Goal: Task Accomplishment & Management: Complete application form

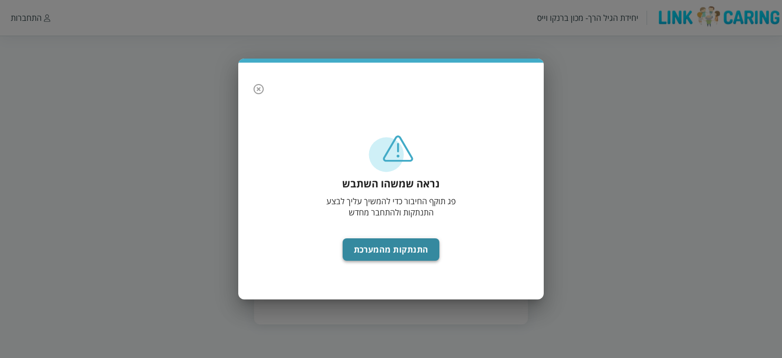
click at [401, 248] on button "התנתקות מהמערכת" at bounding box center [391, 249] width 97 height 22
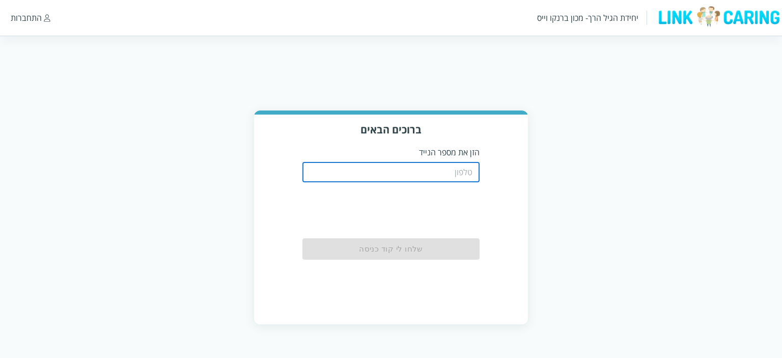
click at [409, 176] on input "tel" at bounding box center [391, 172] width 178 height 20
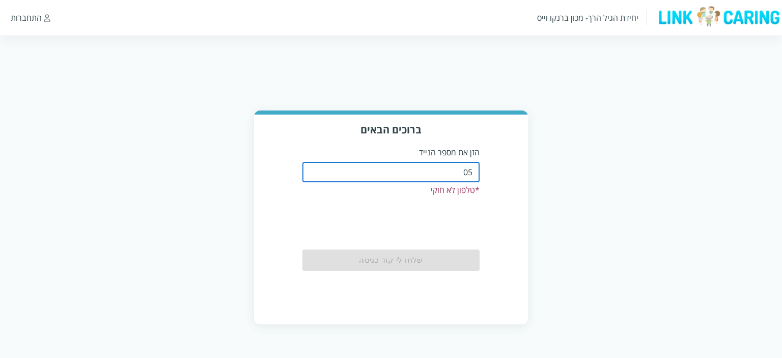
type input "0584195439"
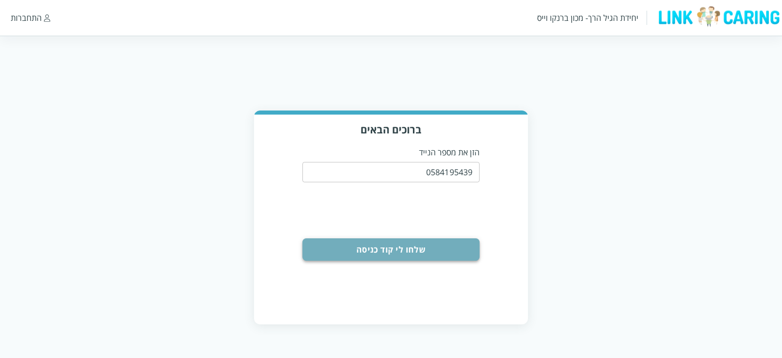
click at [404, 248] on button "שלחו לי קוד כניסה" at bounding box center [391, 249] width 178 height 22
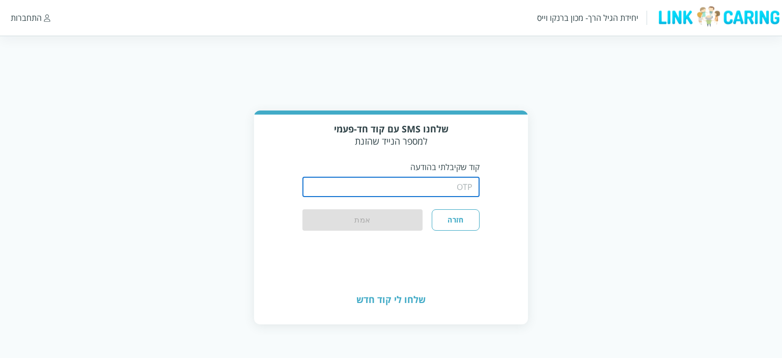
click at [431, 189] on input "string" at bounding box center [391, 187] width 178 height 20
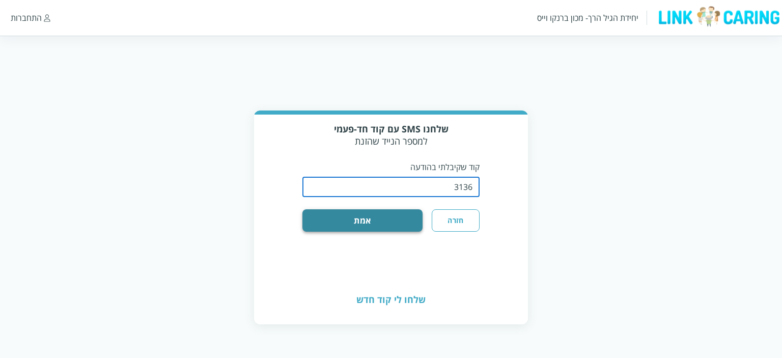
type input "3136"
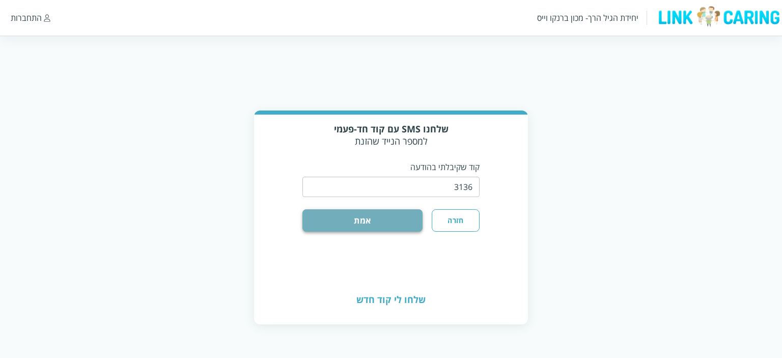
click at [405, 226] on button "אמת" at bounding box center [362, 220] width 121 height 22
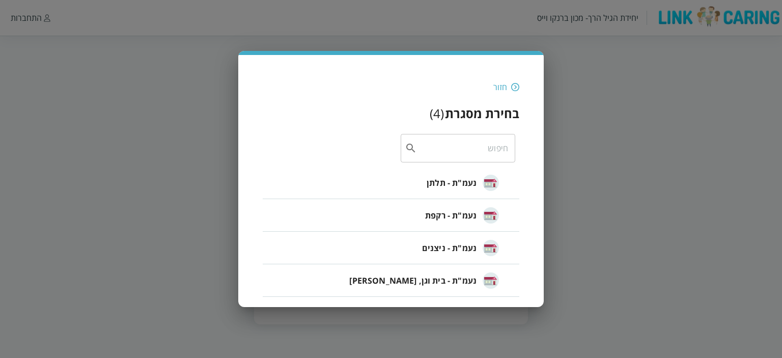
click at [440, 252] on span "נעמ"ת - ניצנים" at bounding box center [449, 248] width 54 height 12
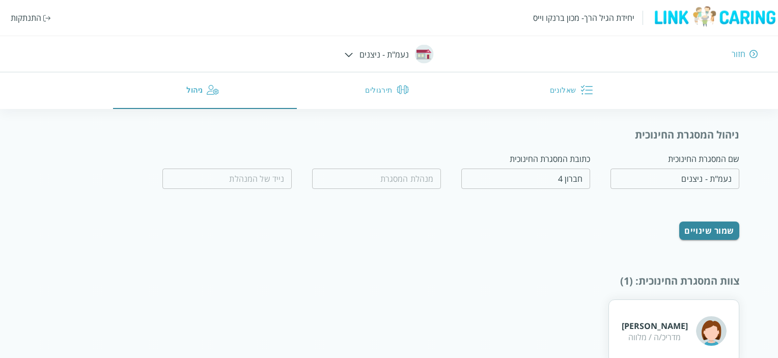
click at [564, 87] on button "שאלונים" at bounding box center [573, 90] width 184 height 37
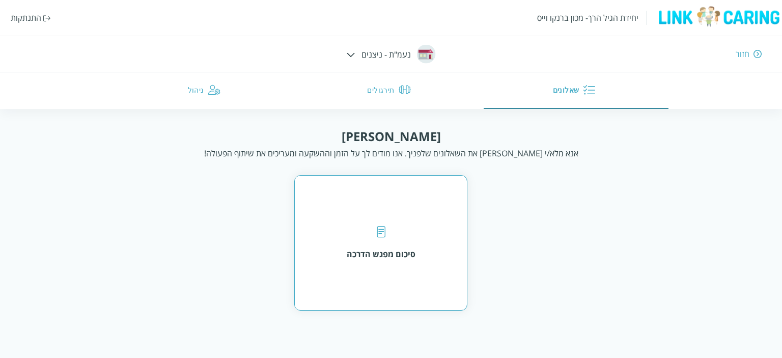
click at [381, 238] on div at bounding box center [381, 233] width 9 height 14
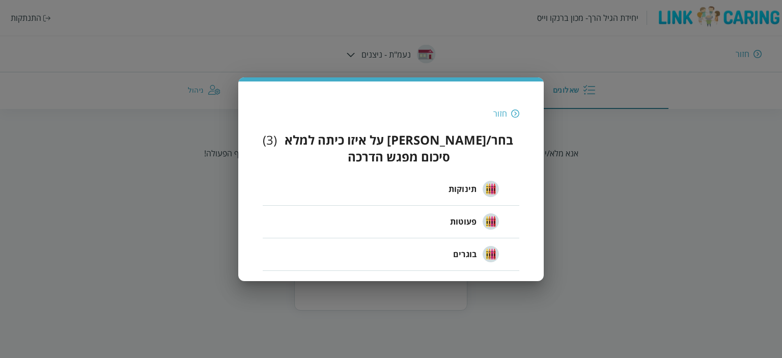
click at [466, 183] on span "תינוקות" at bounding box center [463, 189] width 28 height 12
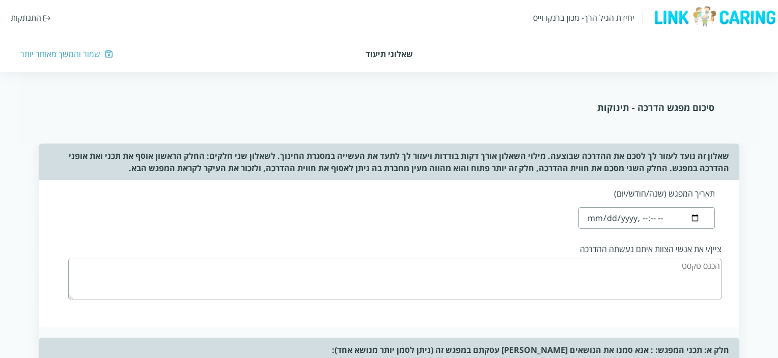
click at [598, 219] on input "datetime-local" at bounding box center [646, 217] width 136 height 21
type input "[DATE]T16:29"
click at [642, 274] on textarea at bounding box center [394, 279] width 653 height 41
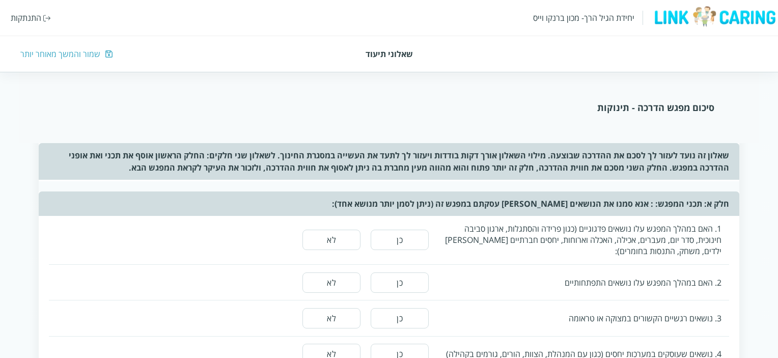
scroll to position [153, 0]
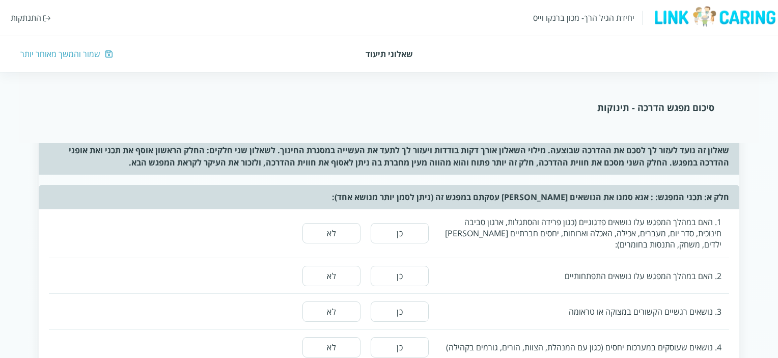
type textarea "[PERSON_NAME], [PERSON_NAME], [PERSON_NAME]"
click at [401, 229] on button "כן" at bounding box center [400, 233] width 58 height 20
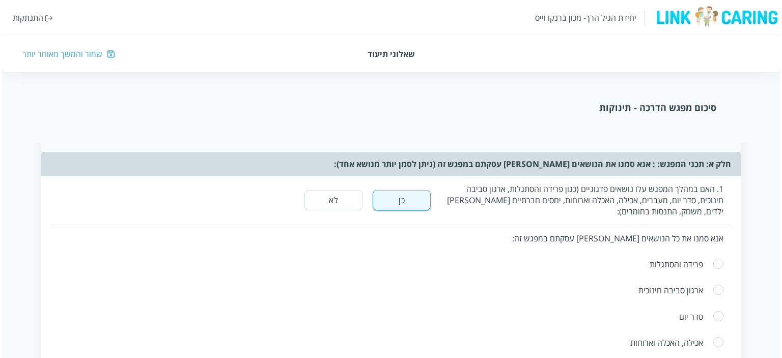
scroll to position [255, 0]
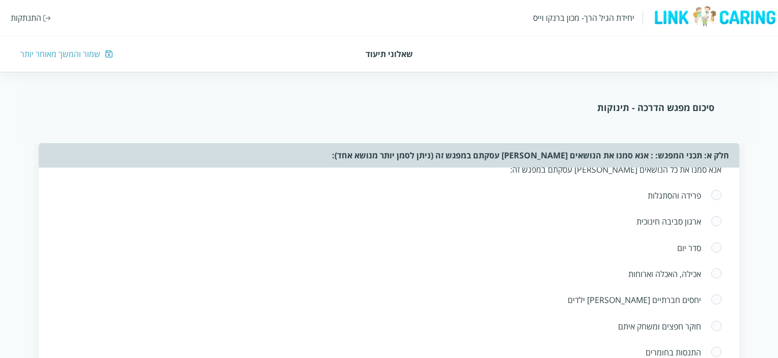
click at [690, 247] on div "סדר יום" at bounding box center [381, 247] width 638 height 11
click at [717, 246] on span at bounding box center [716, 248] width 11 height 12
radio input "true"
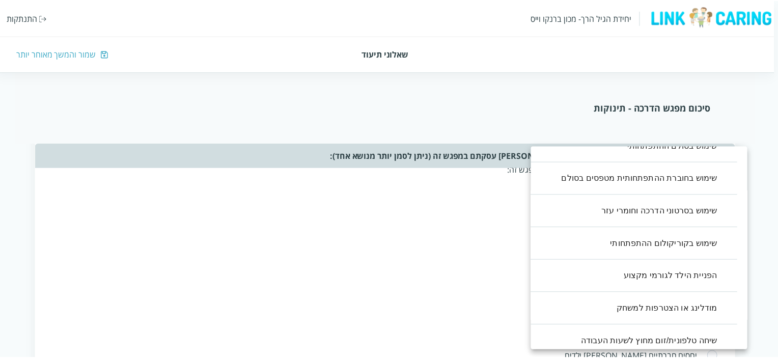
scroll to position [224, 0]
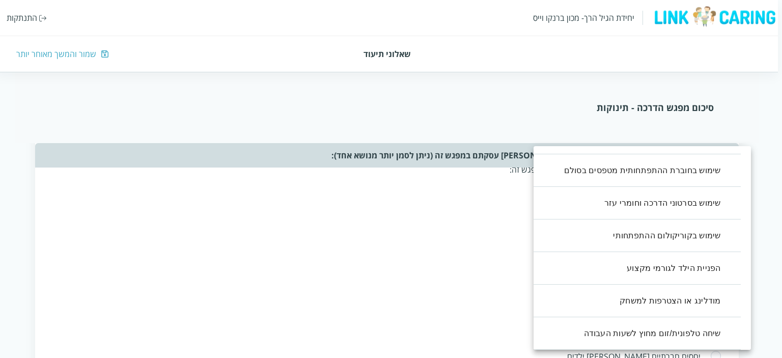
click at [681, 300] on li "מודלינג או הצטרפות למשחק" at bounding box center [631, 301] width 217 height 33
type input ",11"
click at [421, 255] on div at bounding box center [391, 179] width 782 height 358
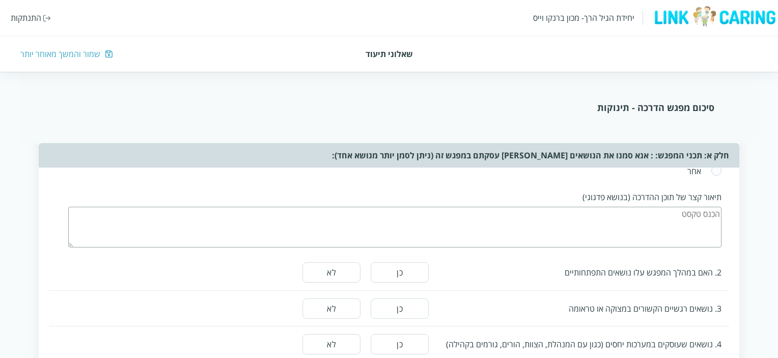
scroll to position [458, 0]
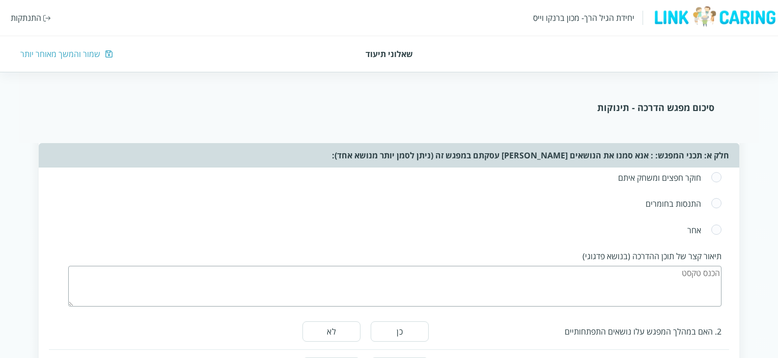
click at [684, 270] on textarea at bounding box center [394, 286] width 653 height 41
click at [615, 267] on textarea "עם כניסתי לכיתה ראיתי את כל היתינוקות ביחד," at bounding box center [394, 286] width 653 height 41
click at [548, 268] on textarea "עם כניסתי לכיתה ראיתי את כל התינוקות ביחד," at bounding box center [394, 286] width 653 height 41
type textarea "ע"
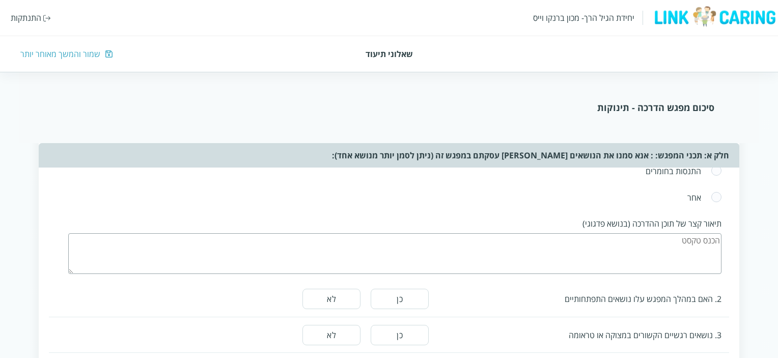
scroll to position [509, 0]
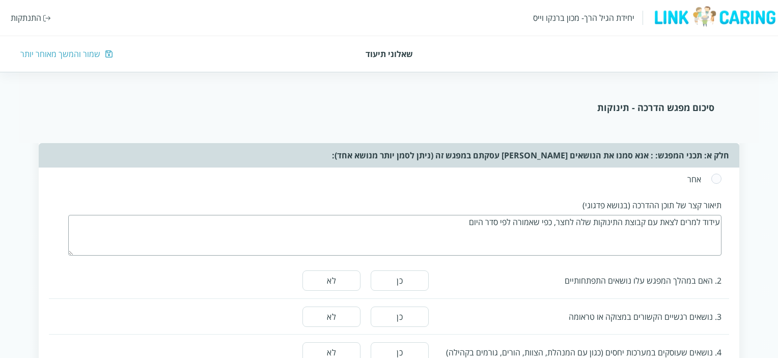
type textarea "עידוד למרים לצאת עם קבוצת התינוקות שלה לחצר, כפי שאמורה לפי סדר היום"
click at [339, 277] on button "לא" at bounding box center [331, 280] width 58 height 20
click at [333, 312] on button "לא" at bounding box center [331, 316] width 58 height 20
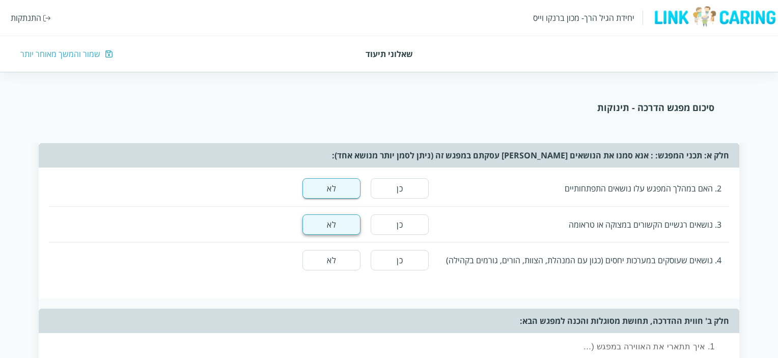
scroll to position [611, 0]
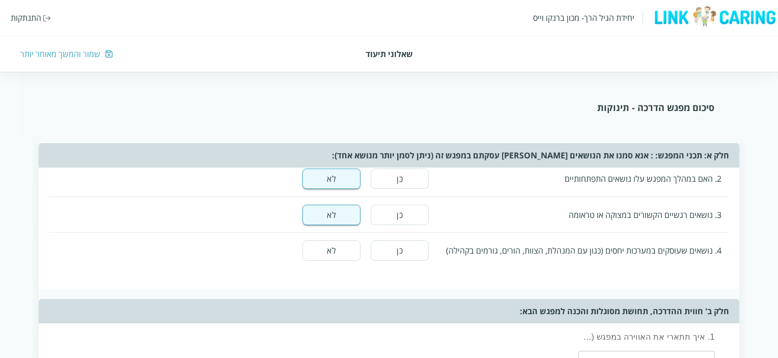
click at [336, 244] on button "לא" at bounding box center [331, 250] width 58 height 20
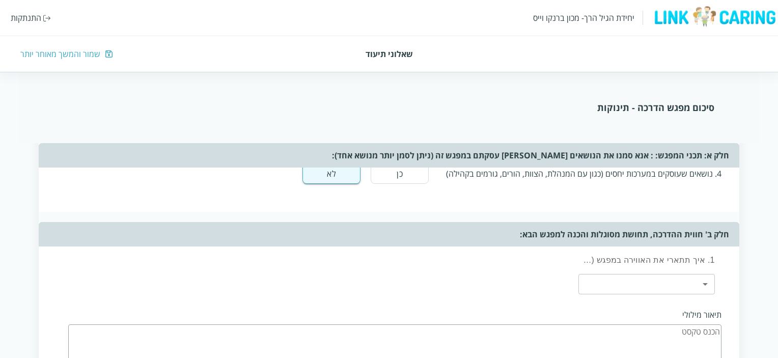
scroll to position [713, 0]
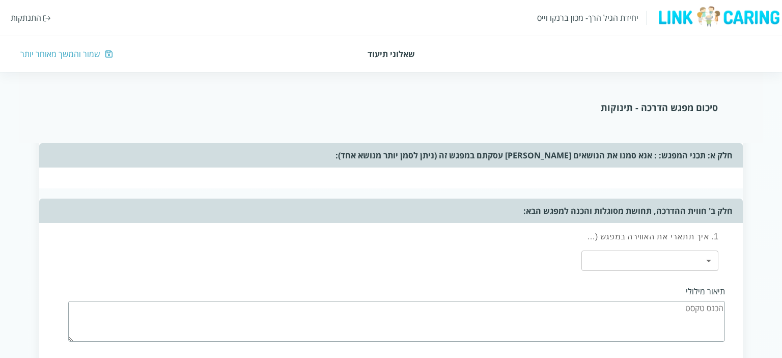
click at [702, 254] on body "יחידת הגיל הרך- מכון [PERSON_NAME] התנתקות שאלוני תיעוד שמור והמשך מאוחר יותר ס…" at bounding box center [391, 82] width 782 height 1383
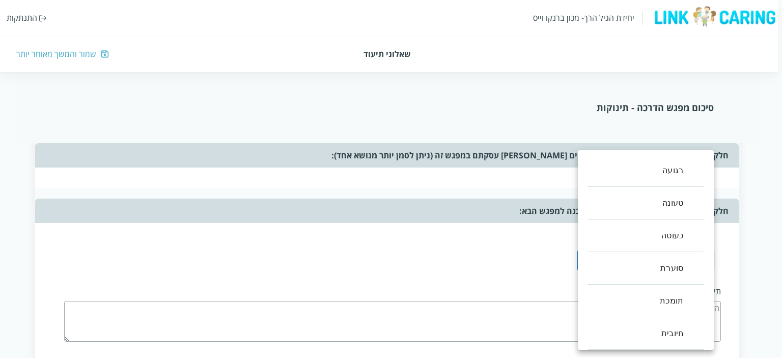
click at [668, 169] on li "רגועה" at bounding box center [646, 170] width 116 height 33
type input ",0"
click at [493, 251] on div at bounding box center [391, 179] width 782 height 358
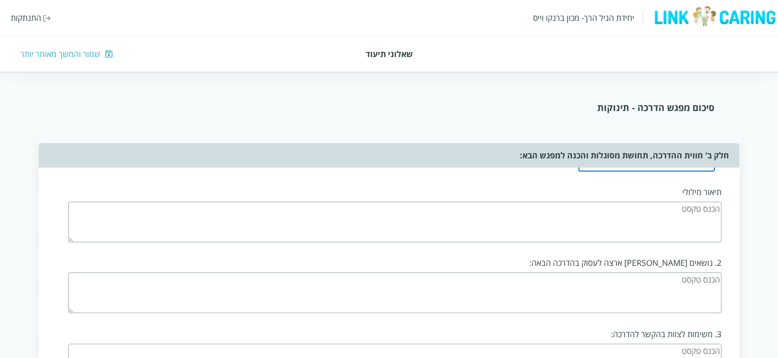
scroll to position [815, 0]
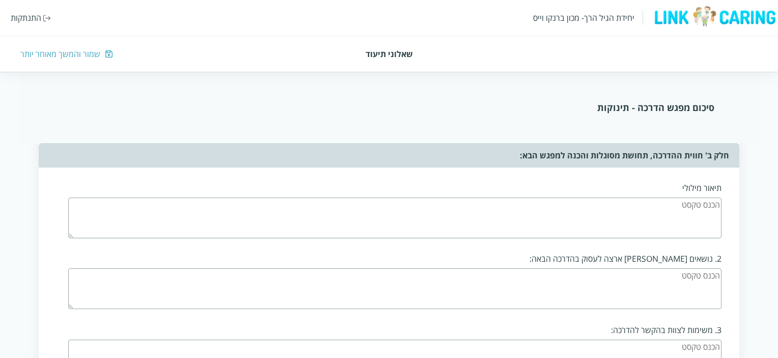
click at [686, 212] on textarea at bounding box center [394, 218] width 653 height 41
type textarea "ל"
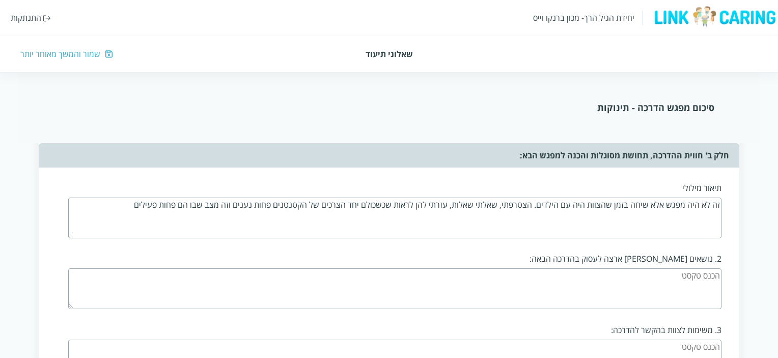
type textarea "זה לא היה מפגש אלא שיחה בזמן שהצוות היה עם הילדים. הצטרפתי, שאלתי שאלות, עזרתי …"
click at [633, 274] on textarea at bounding box center [394, 288] width 653 height 41
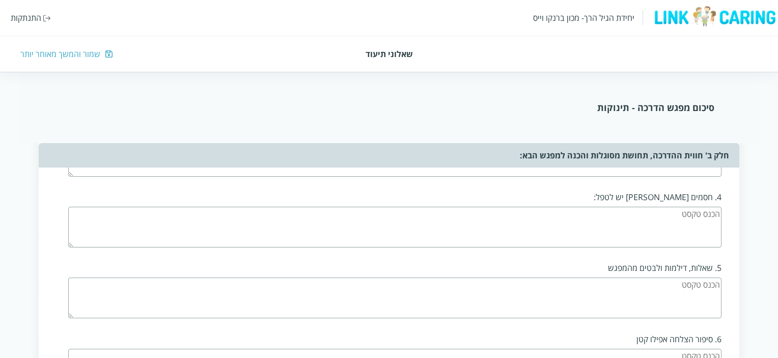
scroll to position [967, 0]
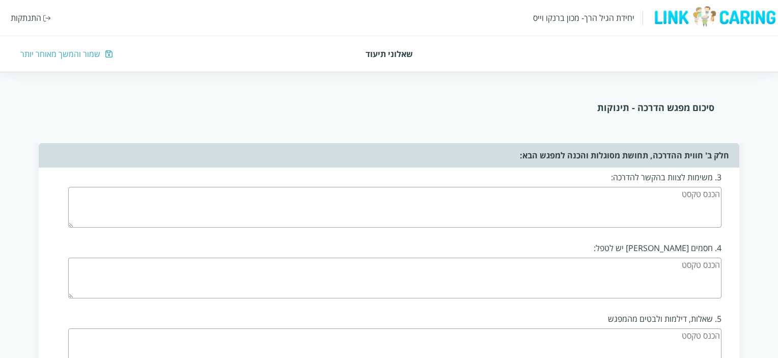
click at [644, 263] on textarea at bounding box center [394, 278] width 653 height 41
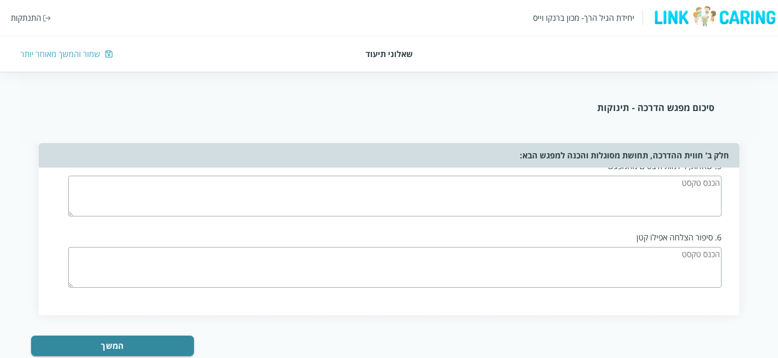
scroll to position [1140, 0]
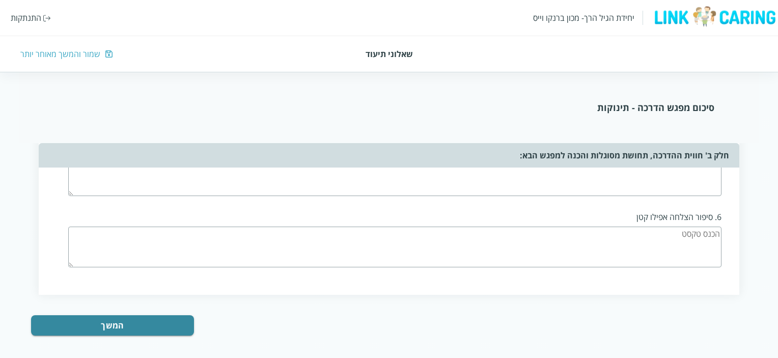
type textarea "נטייה של [PERSON_NAME] הצוות להיות ביחד"
click at [630, 231] on textarea at bounding box center [394, 247] width 653 height 41
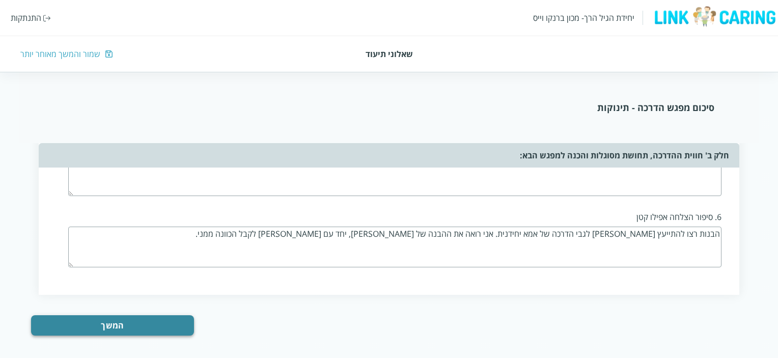
type textarea "הבנות רצו להתייעץ [PERSON_NAME] לגבי הדרכה של אמא יחידנית. אני רואה את ההבנה של…"
click at [105, 319] on button "המשך" at bounding box center [112, 325] width 163 height 20
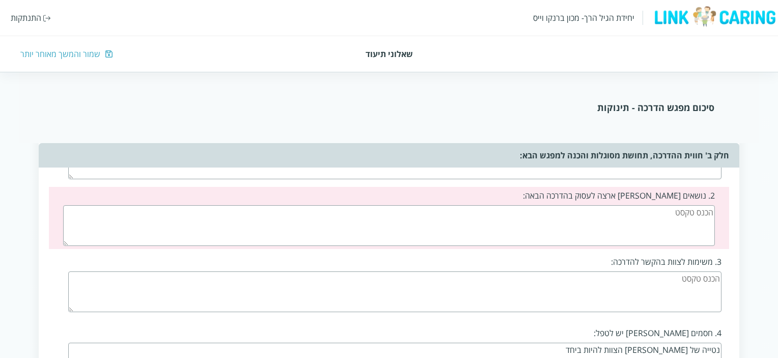
scroll to position [857, 0]
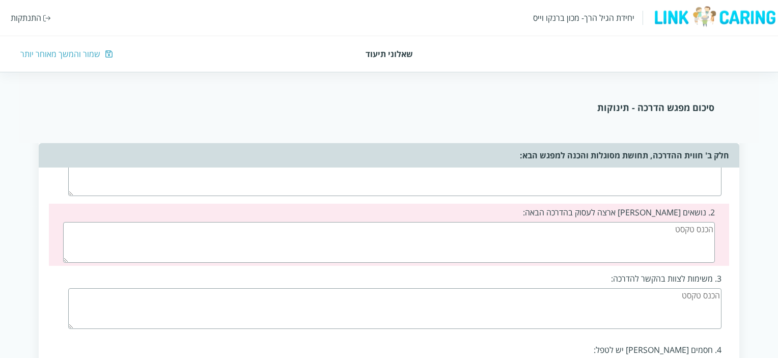
click at [660, 227] on textarea at bounding box center [388, 242] width 651 height 41
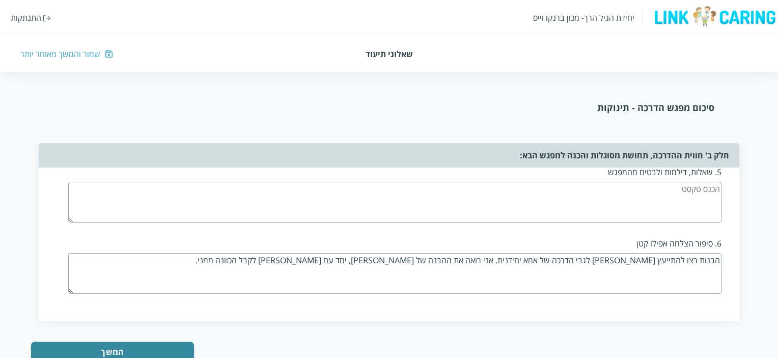
scroll to position [1140, 0]
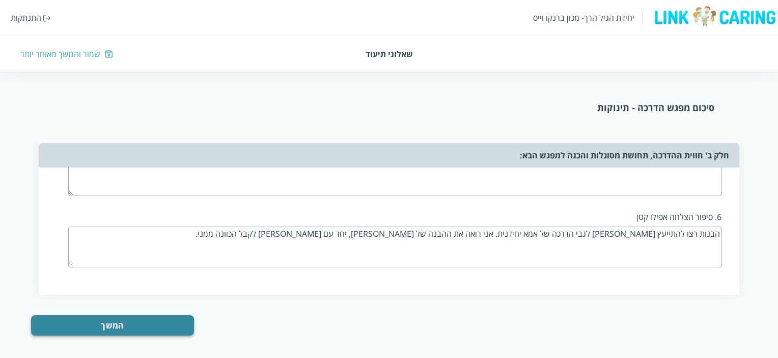
type textarea "להיכנס שוב לכיתה, לראות מה הקשיים שעולים בסדר היום ובצוות"
click at [99, 317] on button "המשך" at bounding box center [112, 325] width 163 height 20
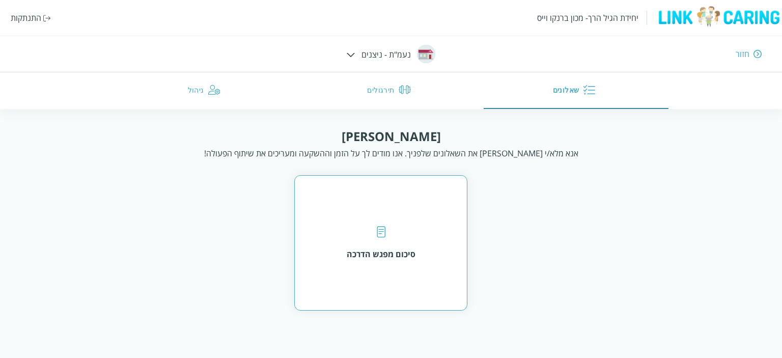
click at [381, 239] on div at bounding box center [381, 233] width 9 height 14
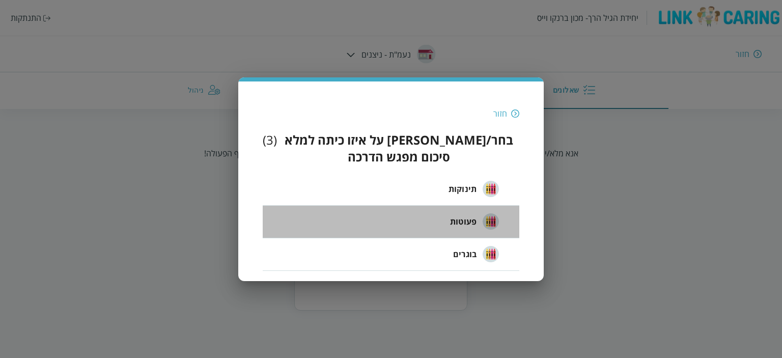
click at [475, 215] on span "פעוטות" at bounding box center [463, 221] width 26 height 12
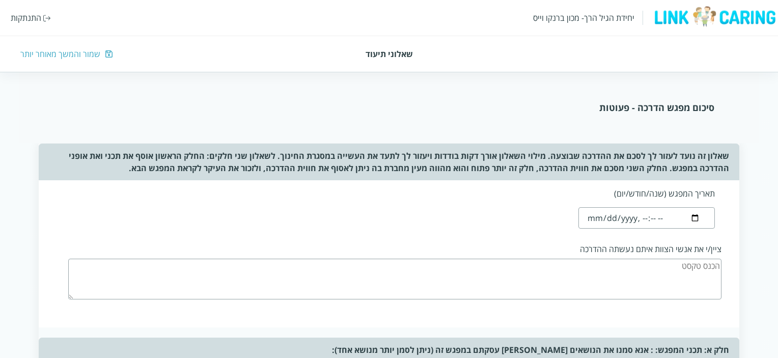
click at [602, 216] on input "datetime-local" at bounding box center [646, 217] width 136 height 21
type input "[DATE]T16:36"
click at [680, 268] on textarea at bounding box center [394, 279] width 653 height 41
type textarea "מ"
type textarea "י"
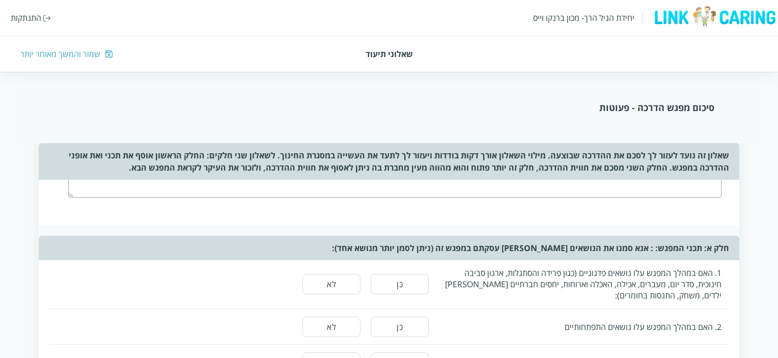
scroll to position [153, 0]
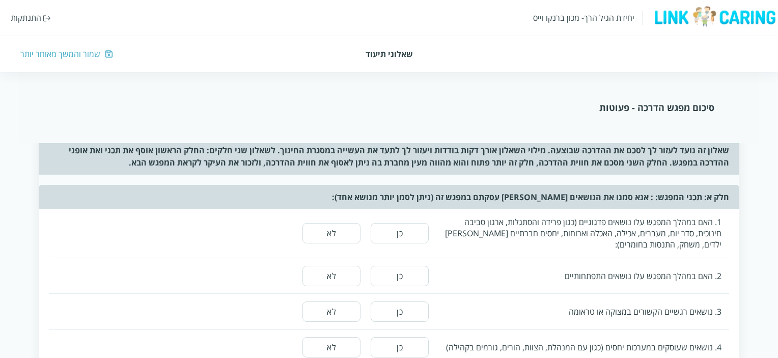
type textarea "[PERSON_NAME], [PERSON_NAME], [PERSON_NAME], [PERSON_NAME], [PERSON_NAME], [PER…"
click at [408, 231] on button "כן" at bounding box center [400, 233] width 58 height 20
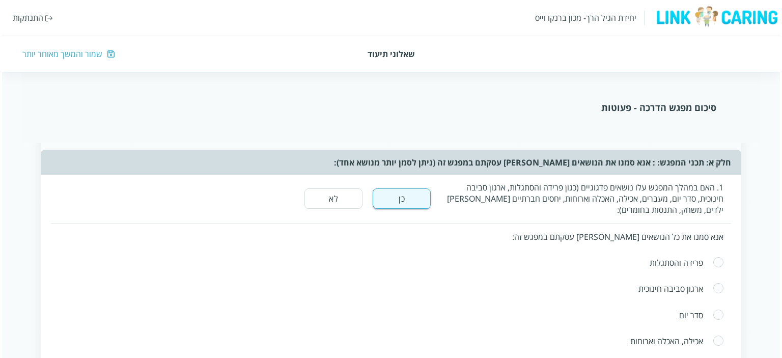
scroll to position [204, 0]
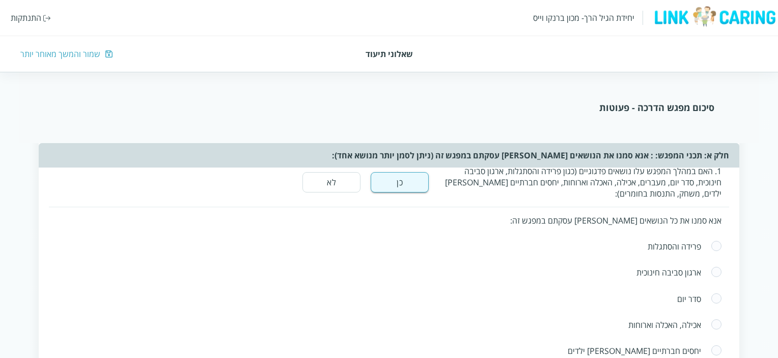
click at [671, 272] on div "ארגון סביבה חינוכית" at bounding box center [381, 272] width 638 height 11
click at [670, 269] on div "ארגון סביבה חינוכית" at bounding box center [381, 272] width 638 height 11
click at [658, 271] on div "ארגון סביבה חינוכית" at bounding box center [381, 272] width 638 height 11
click at [635, 271] on div "ארגון סביבה חינוכית" at bounding box center [381, 272] width 638 height 11
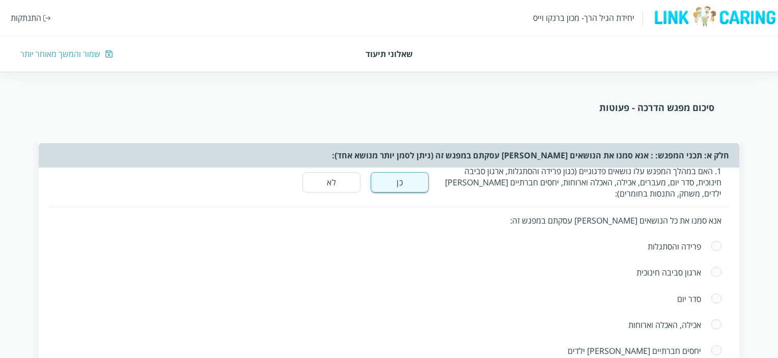
click at [697, 271] on div "ארגון סביבה חינוכית" at bounding box center [381, 272] width 638 height 11
click at [717, 269] on span at bounding box center [716, 272] width 11 height 12
radio input "true"
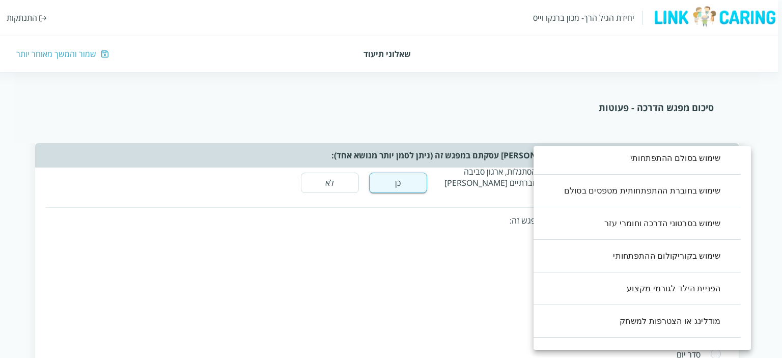
scroll to position [224, 0]
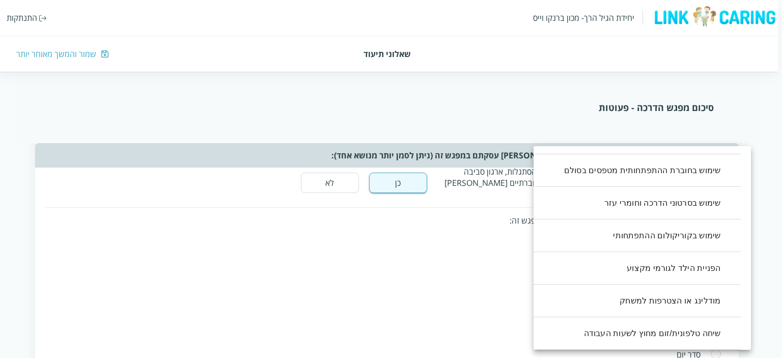
click at [676, 300] on li "מודלינג או הצטרפות למשחק" at bounding box center [631, 301] width 217 height 33
click at [464, 303] on div at bounding box center [391, 179] width 782 height 358
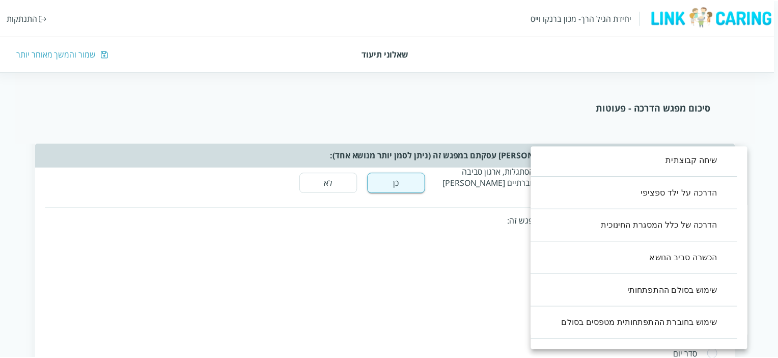
scroll to position [20, 0]
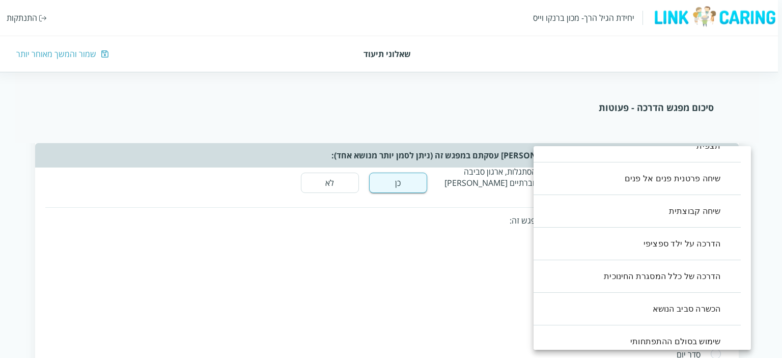
click at [696, 209] on li "שיחה קבוצתית" at bounding box center [631, 211] width 217 height 33
type input ",11,2"
click at [446, 250] on div at bounding box center [391, 179] width 782 height 358
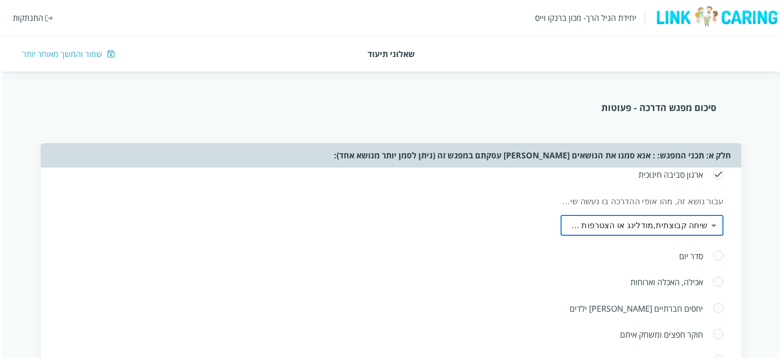
scroll to position [305, 0]
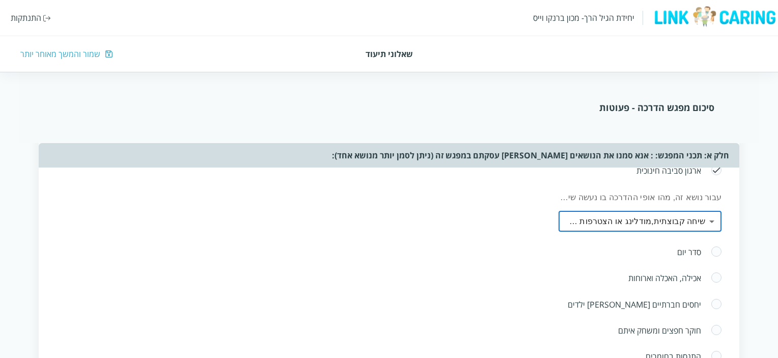
click at [684, 249] on div "סדר יום" at bounding box center [381, 251] width 638 height 11
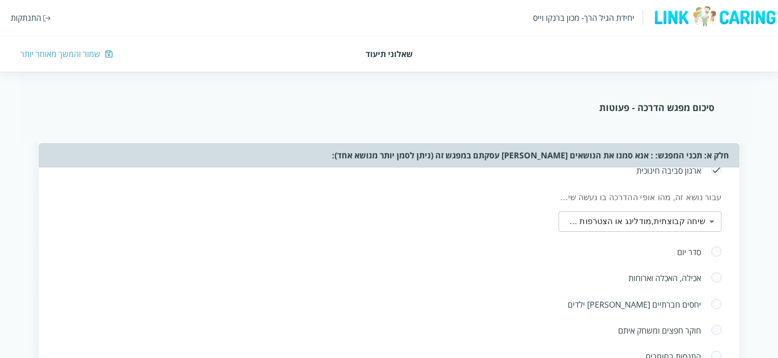
click at [712, 248] on span at bounding box center [716, 252] width 11 height 12
radio input "true"
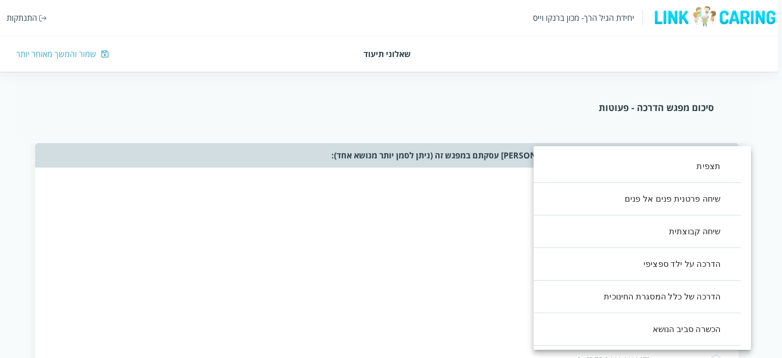
click at [702, 231] on li "שיחה קבוצתית" at bounding box center [631, 231] width 217 height 33
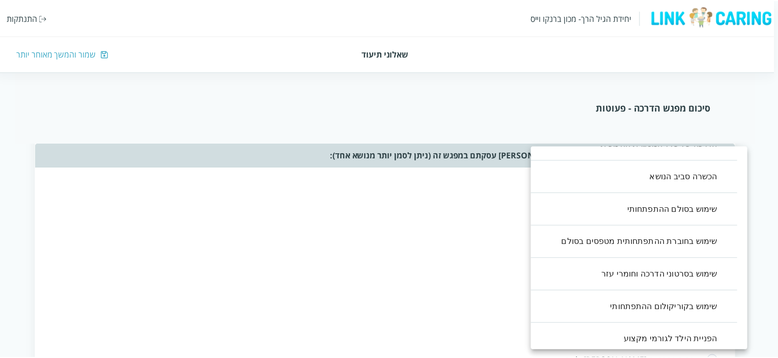
scroll to position [204, 0]
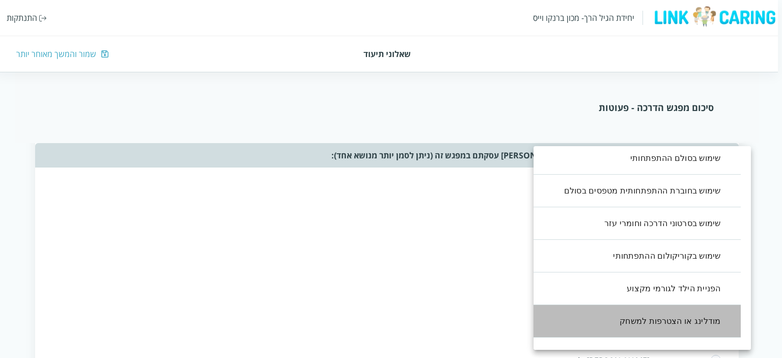
click at [697, 320] on li "מודלינג או הצטרפות למשחק" at bounding box center [631, 321] width 217 height 33
type input ",2,11"
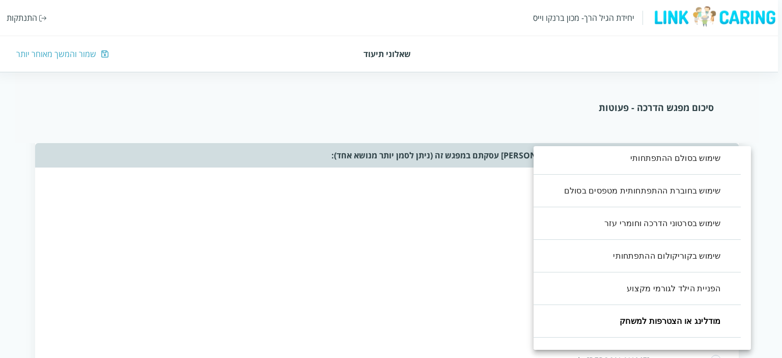
click at [434, 277] on div at bounding box center [391, 179] width 782 height 358
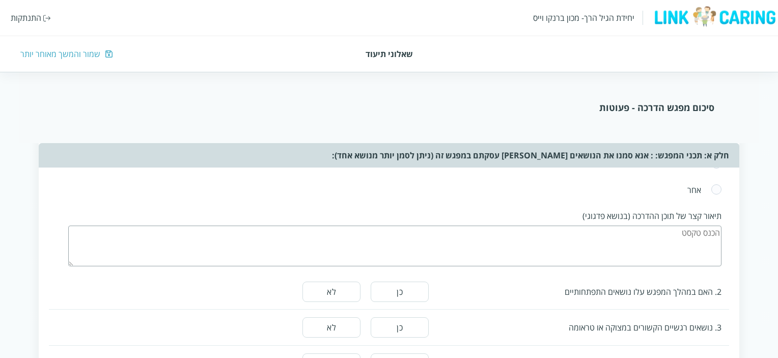
scroll to position [560, 0]
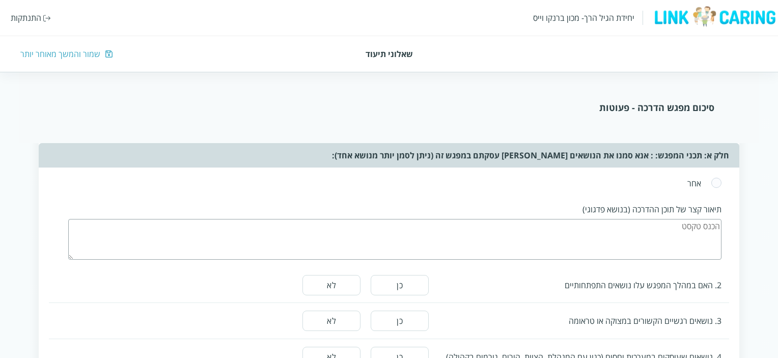
click at [640, 232] on textarea at bounding box center [394, 239] width 653 height 41
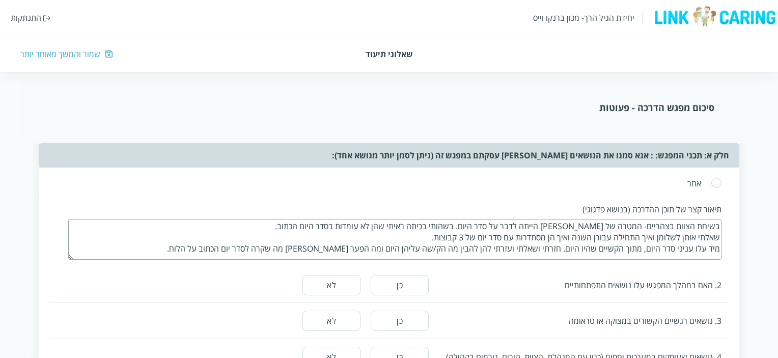
scroll to position [5, 0]
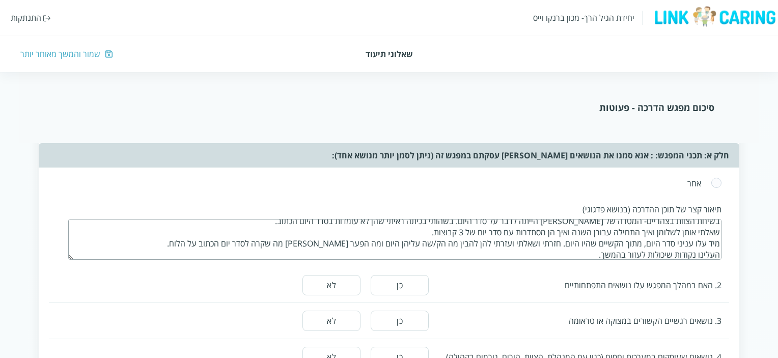
click at [439, 238] on textarea "בשיחת הצוות בצהריים- המטרה של [PERSON_NAME] הייתה לדבר על סדר היום. בשהותי בכית…" at bounding box center [394, 239] width 653 height 41
click at [577, 250] on textarea "בשיחת הצוות בצהריים- המטרה של [PERSON_NAME] הייתה לדבר על סדר היום. בשהותי בכית…" at bounding box center [394, 239] width 653 height 41
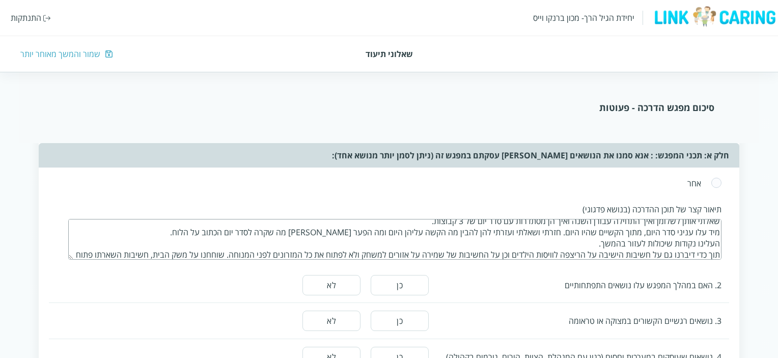
scroll to position [27, 0]
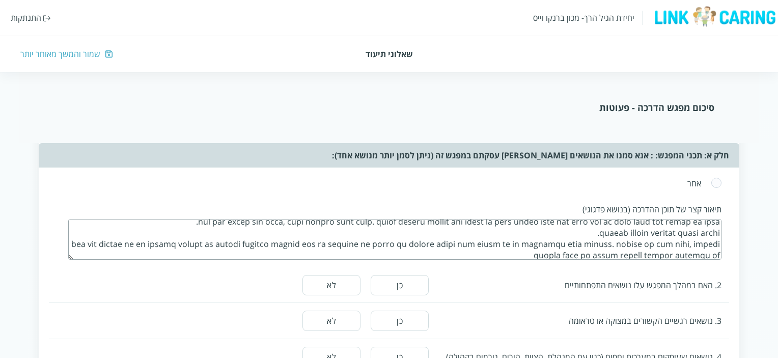
click at [633, 250] on textarea at bounding box center [394, 239] width 653 height 41
click at [637, 250] on textarea at bounding box center [394, 239] width 653 height 41
type textarea "lorem ipsum dolorsi- ametc ad elit seddo eius te inc utla. etdolo magna aliqu e…"
click at [327, 282] on button "לא" at bounding box center [331, 285] width 58 height 20
click at [330, 314] on button "לא" at bounding box center [331, 321] width 58 height 20
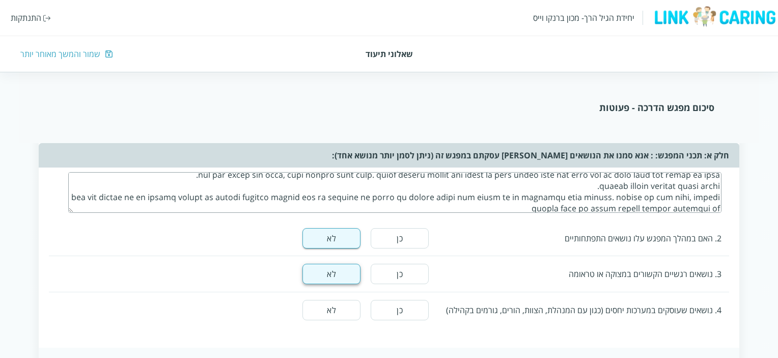
scroll to position [662, 0]
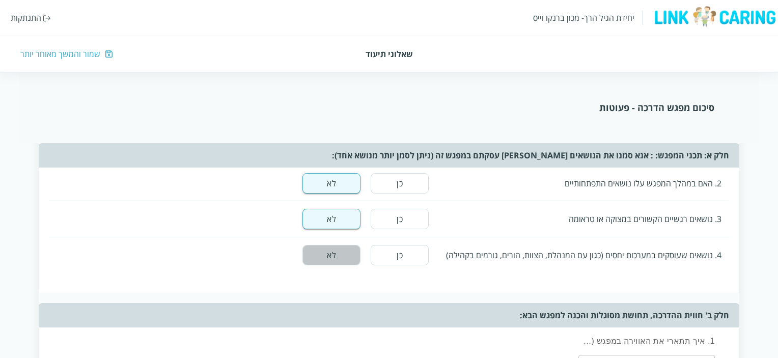
click at [343, 250] on button "לא" at bounding box center [331, 255] width 58 height 20
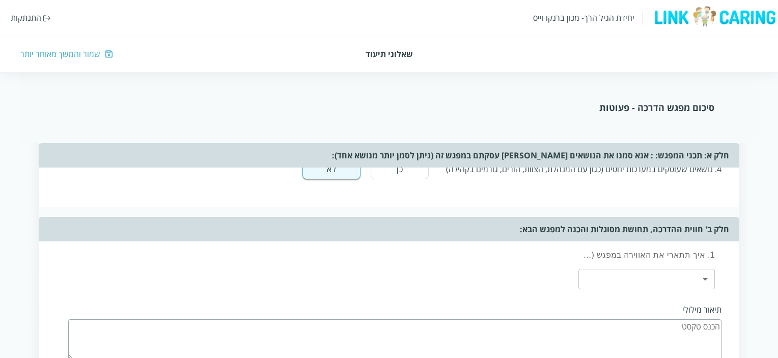
scroll to position [764, 0]
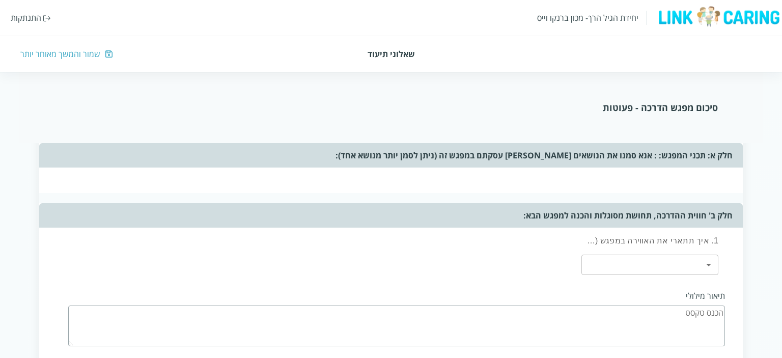
click at [705, 256] on body "יחידת הגיל הרך- מכון [PERSON_NAME] התנתקות שאלוני תיעוד שמור והמשך מאוחר יותר ס…" at bounding box center [391, 59] width 782 height 1439
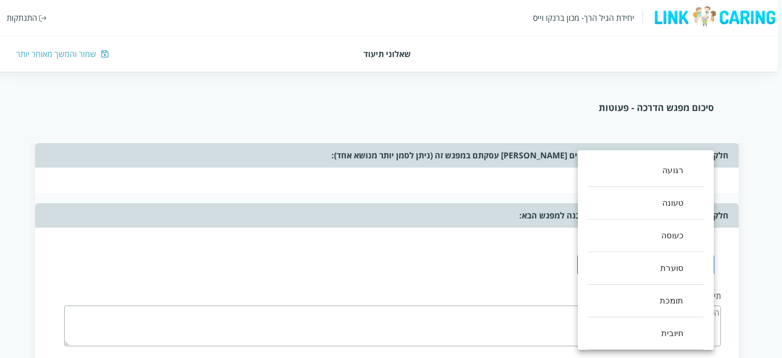
click at [670, 332] on li "חיובית" at bounding box center [646, 333] width 116 height 33
type input ",5"
click at [498, 279] on div at bounding box center [391, 179] width 782 height 358
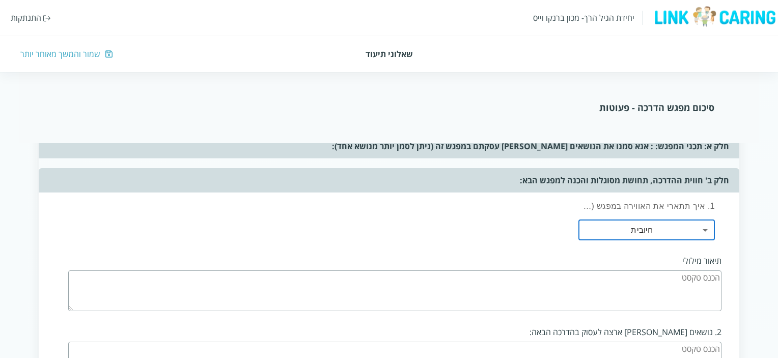
scroll to position [815, 0]
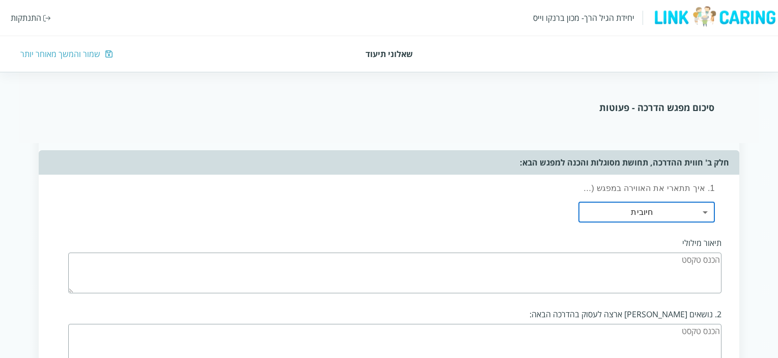
click at [701, 262] on textarea at bounding box center [394, 273] width 653 height 41
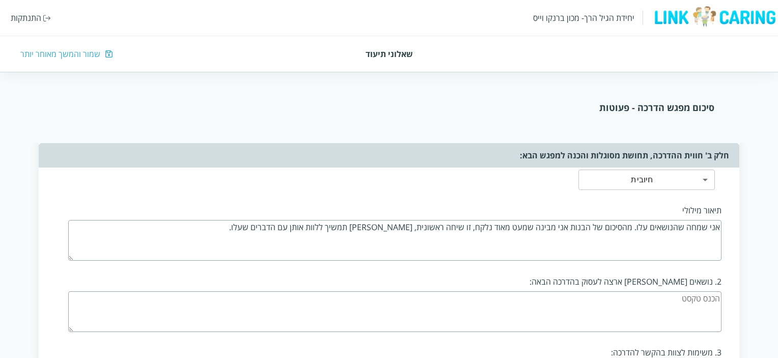
scroll to position [866, 0]
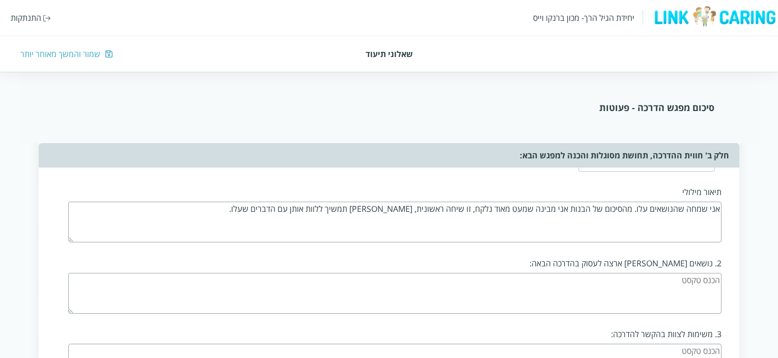
type textarea "אני שמחה שהנושאים עלו. מהסיכום של הבנות אני מבינה שמעט מאוד נלקח, זו שיחה ראשונ…"
click at [647, 286] on textarea at bounding box center [394, 293] width 653 height 41
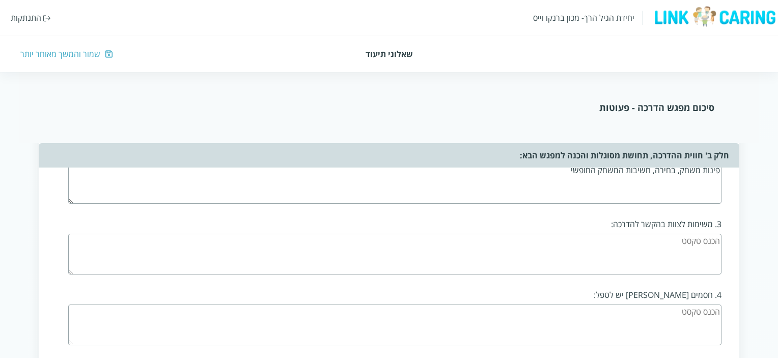
scroll to position [1018, 0]
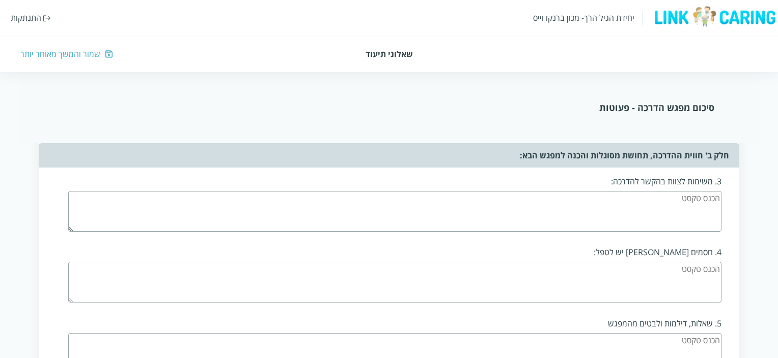
type textarea "פינות משחק, בחירה, חשיבות המשחק החופשי"
click at [680, 197] on textarea at bounding box center [394, 211] width 653 height 41
click at [710, 191] on textarea "מה שהחלטנו בשיחה לגבי סדר יום וישיבה על הריצפה" at bounding box center [394, 211] width 653 height 41
click at [613, 193] on textarea "מה שהחלטנו בשיחה לגבי סדר יום וישיבה על הריצפה" at bounding box center [394, 211] width 653 height 41
type textarea "מה שהחלטנו בשיחה לגבי סדר יום, משחק במשק בית וישיבה על הריצפה"
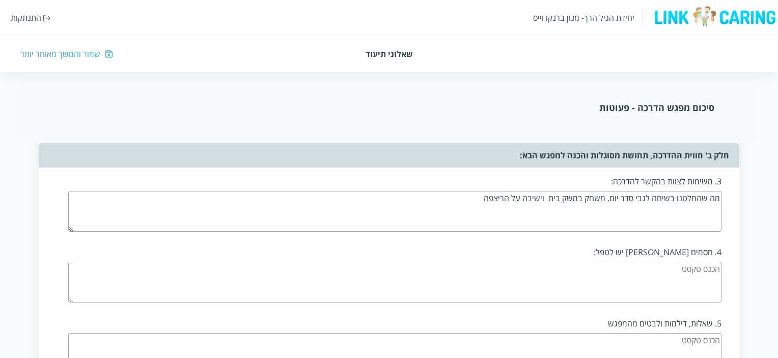
click at [660, 266] on textarea at bounding box center [394, 282] width 653 height 41
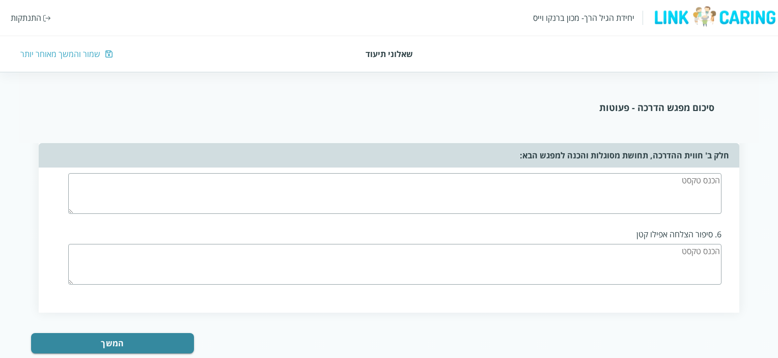
scroll to position [1195, 0]
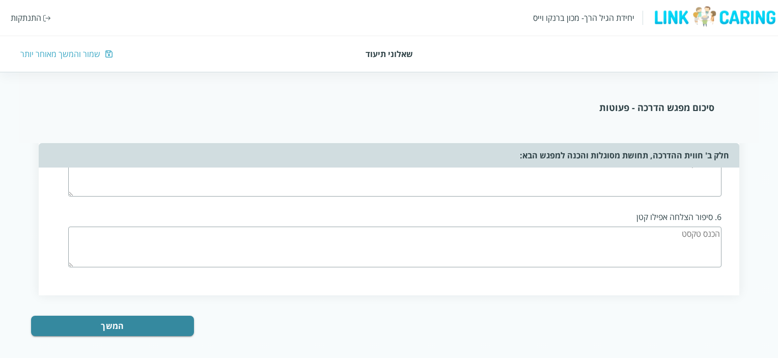
type textarea "נטייה של [PERSON_NAME] לחזור לדפוסים ישנים"
click at [673, 232] on textarea at bounding box center [394, 247] width 653 height 41
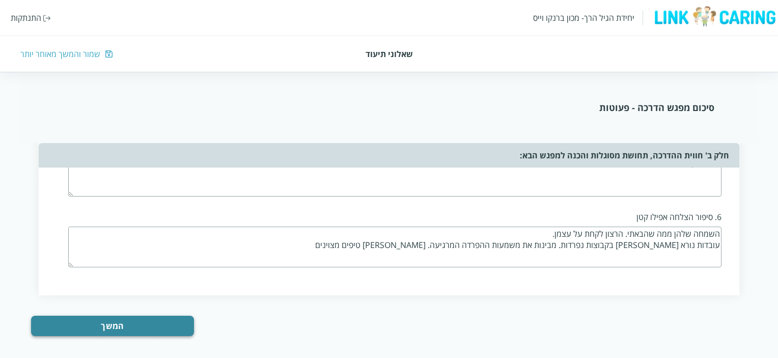
type textarea "השמחה שלהן ממה שהבאתי. הרצון לקחת על עצמן. עובדות נורא [PERSON_NAME] בקבוצות נפ…"
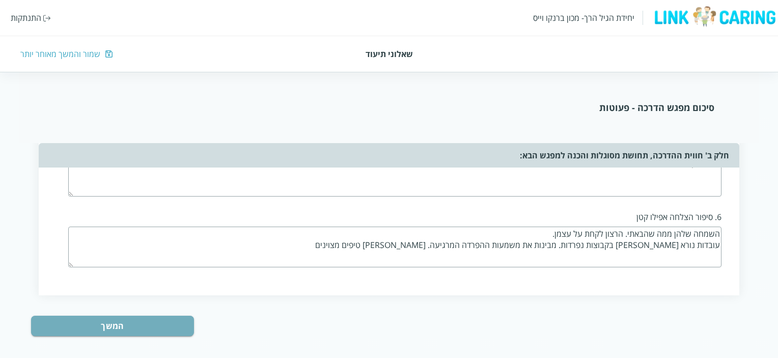
click at [140, 319] on button "המשך" at bounding box center [112, 326] width 163 height 20
